Goal: Navigation & Orientation: Find specific page/section

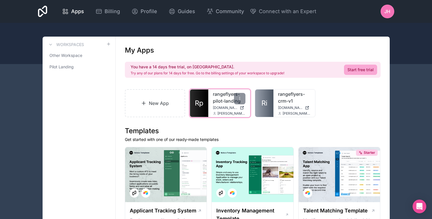
click at [219, 99] on link "rangeflyers-pilot-landing" at bounding box center [229, 98] width 33 height 14
click at [240, 99] on icon at bounding box center [239, 98] width 5 height 5
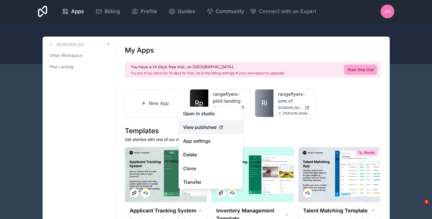
click at [195, 125] on span "View published" at bounding box center [199, 127] width 33 height 7
click at [199, 112] on link "Open in studio" at bounding box center [210, 114] width 64 height 14
